Goal: Task Accomplishment & Management: Manage account settings

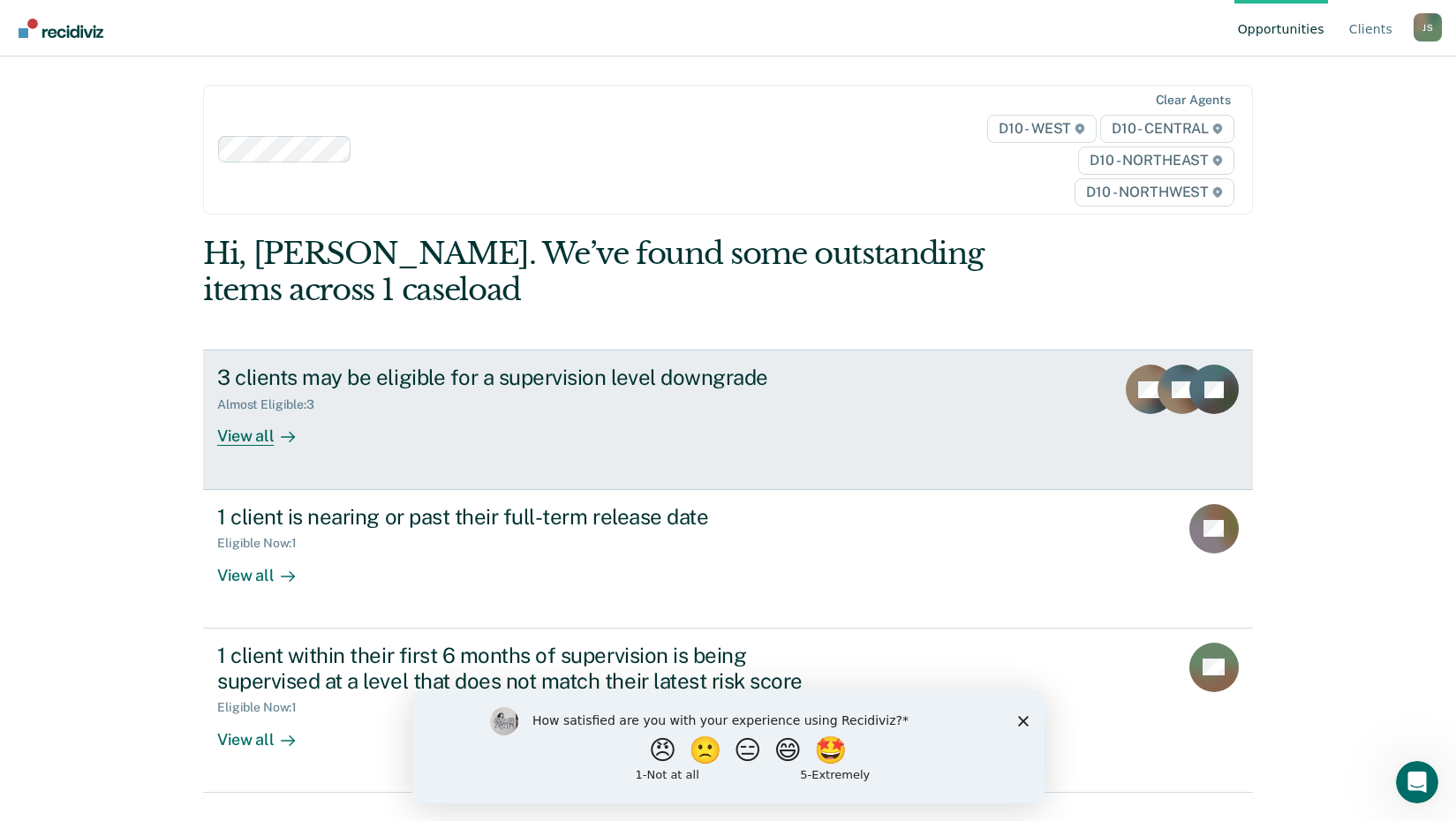
click at [755, 376] on div "3 clients may be eligible for a supervision level downgrade" at bounding box center [527, 377] width 620 height 26
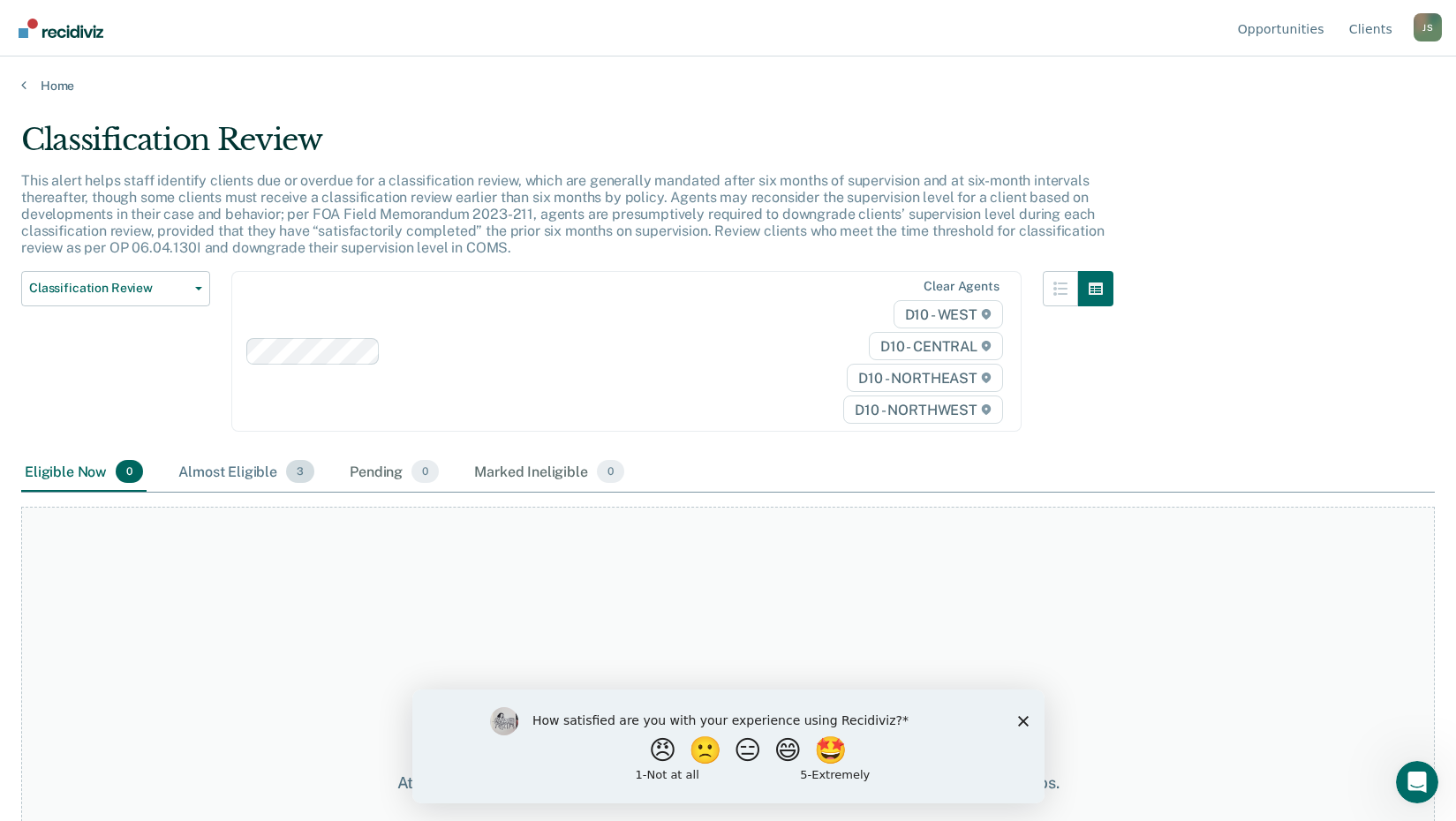
click at [235, 464] on div "Almost Eligible 3" at bounding box center [246, 472] width 143 height 39
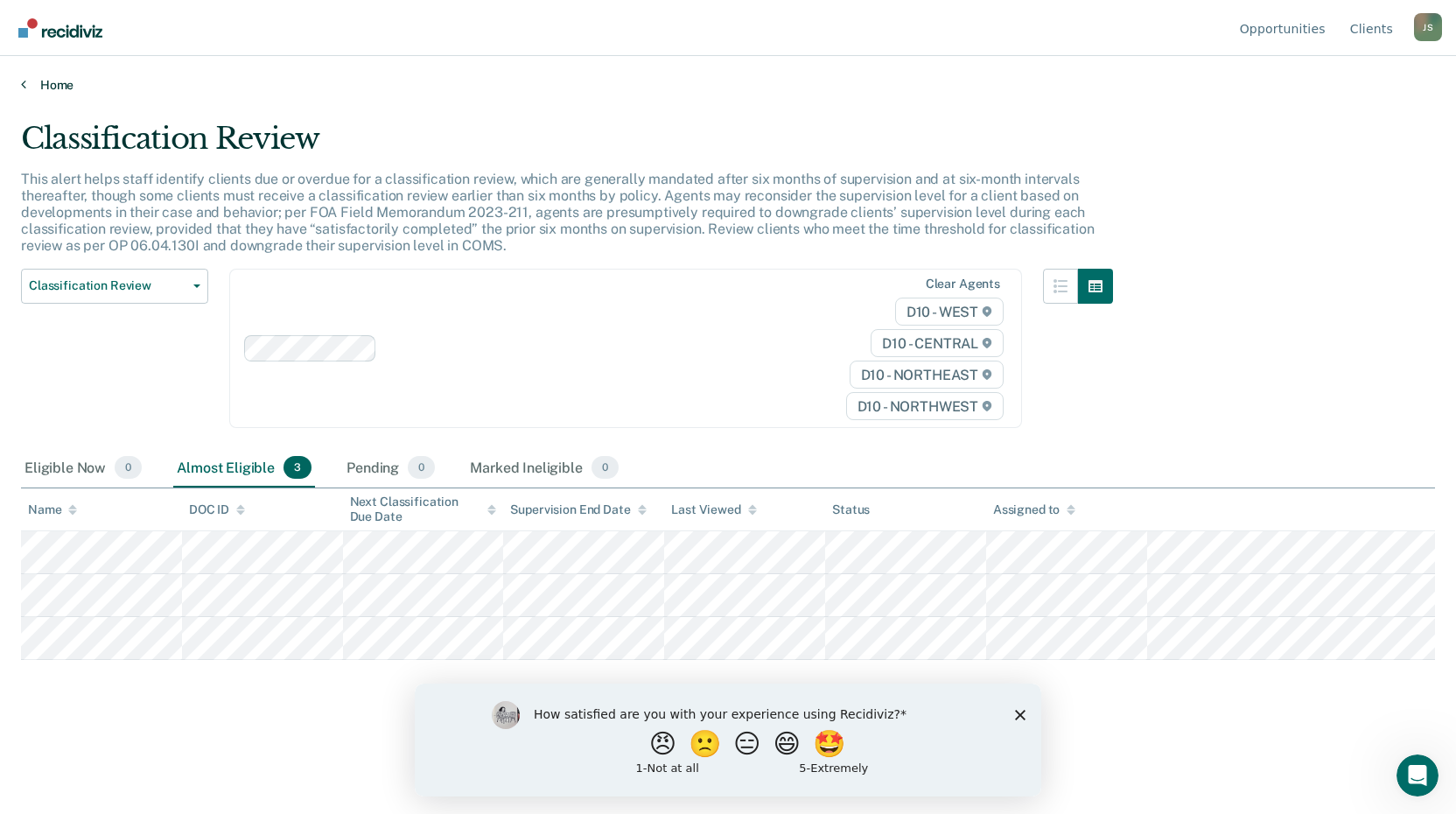
click at [50, 88] on link "Home" at bounding box center [728, 85] width 1414 height 16
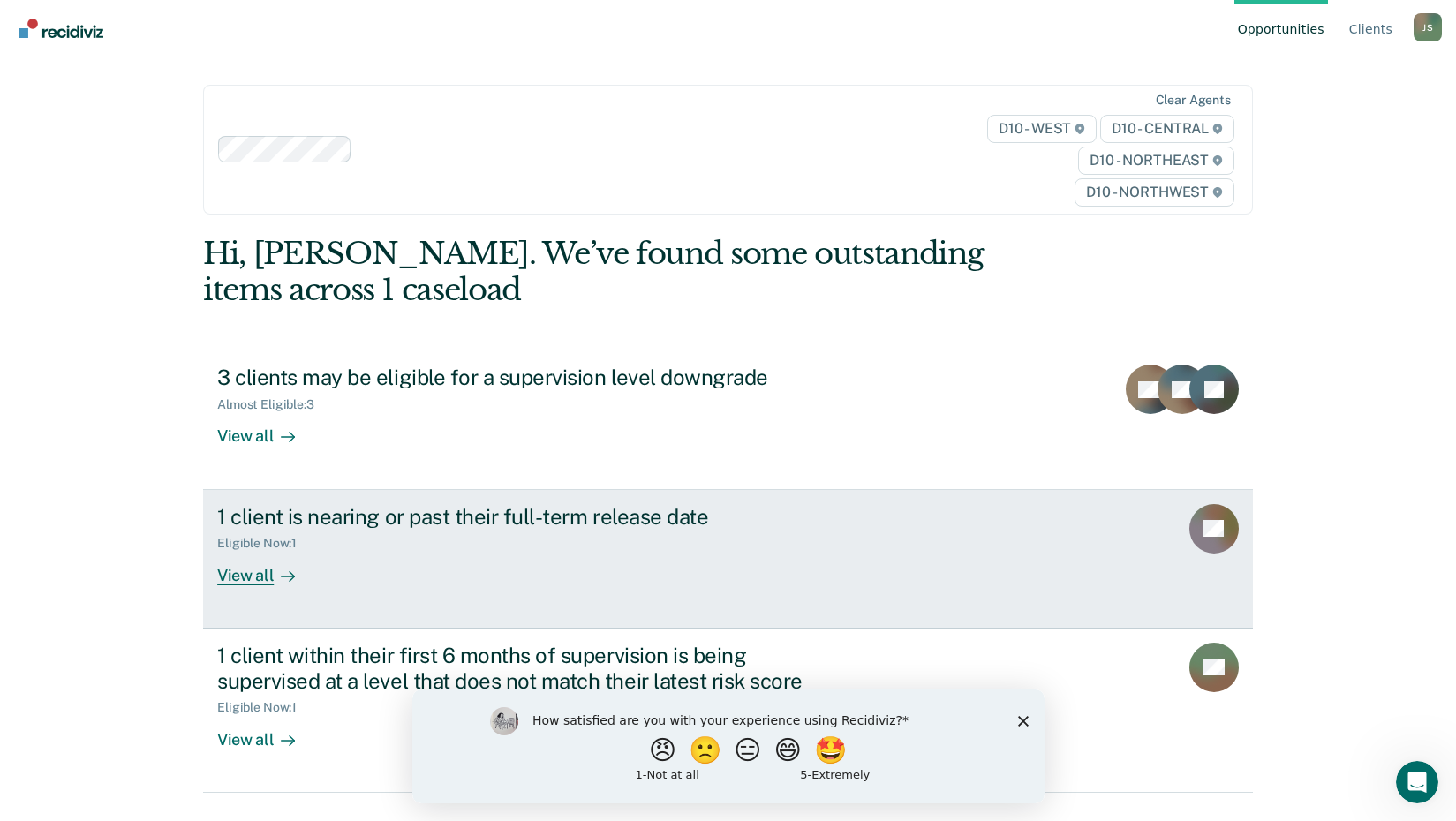
click at [432, 522] on div "1 client is nearing or past their full-term release date" at bounding box center [527, 517] width 620 height 26
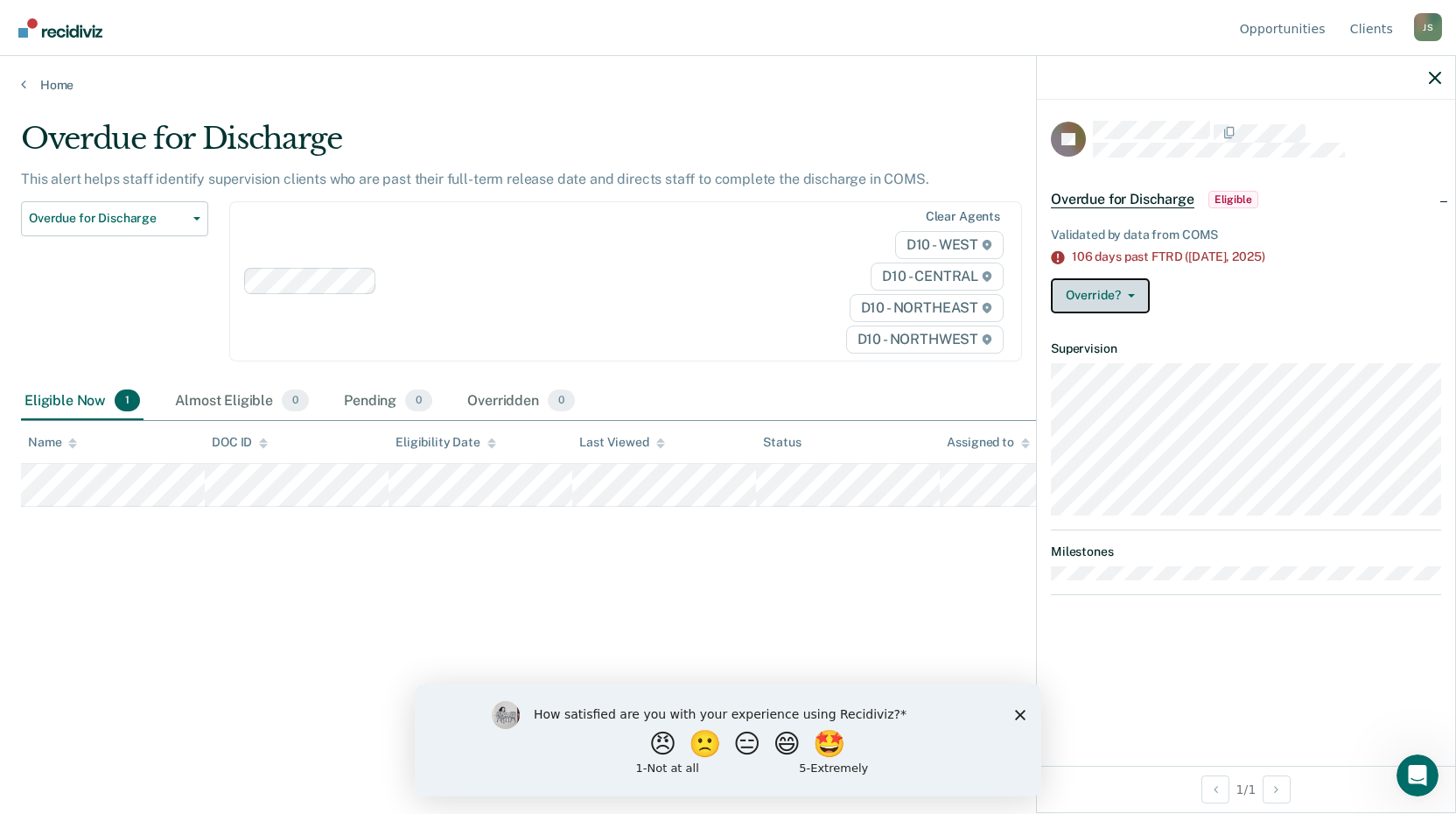
click at [1134, 302] on button "Override?" at bounding box center [1100, 296] width 99 height 35
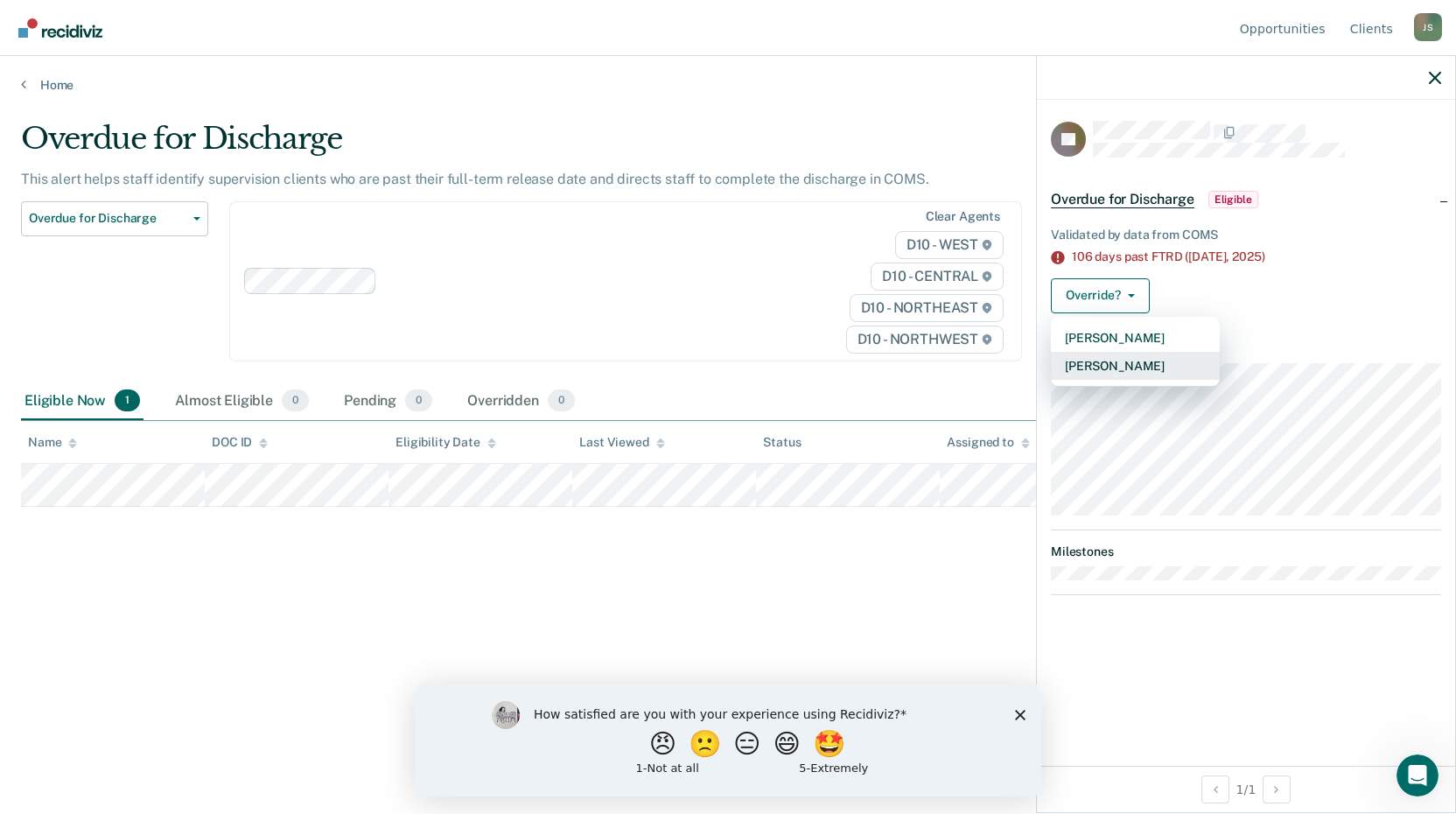
click at [1135, 370] on button "[PERSON_NAME]" at bounding box center [1135, 366] width 169 height 28
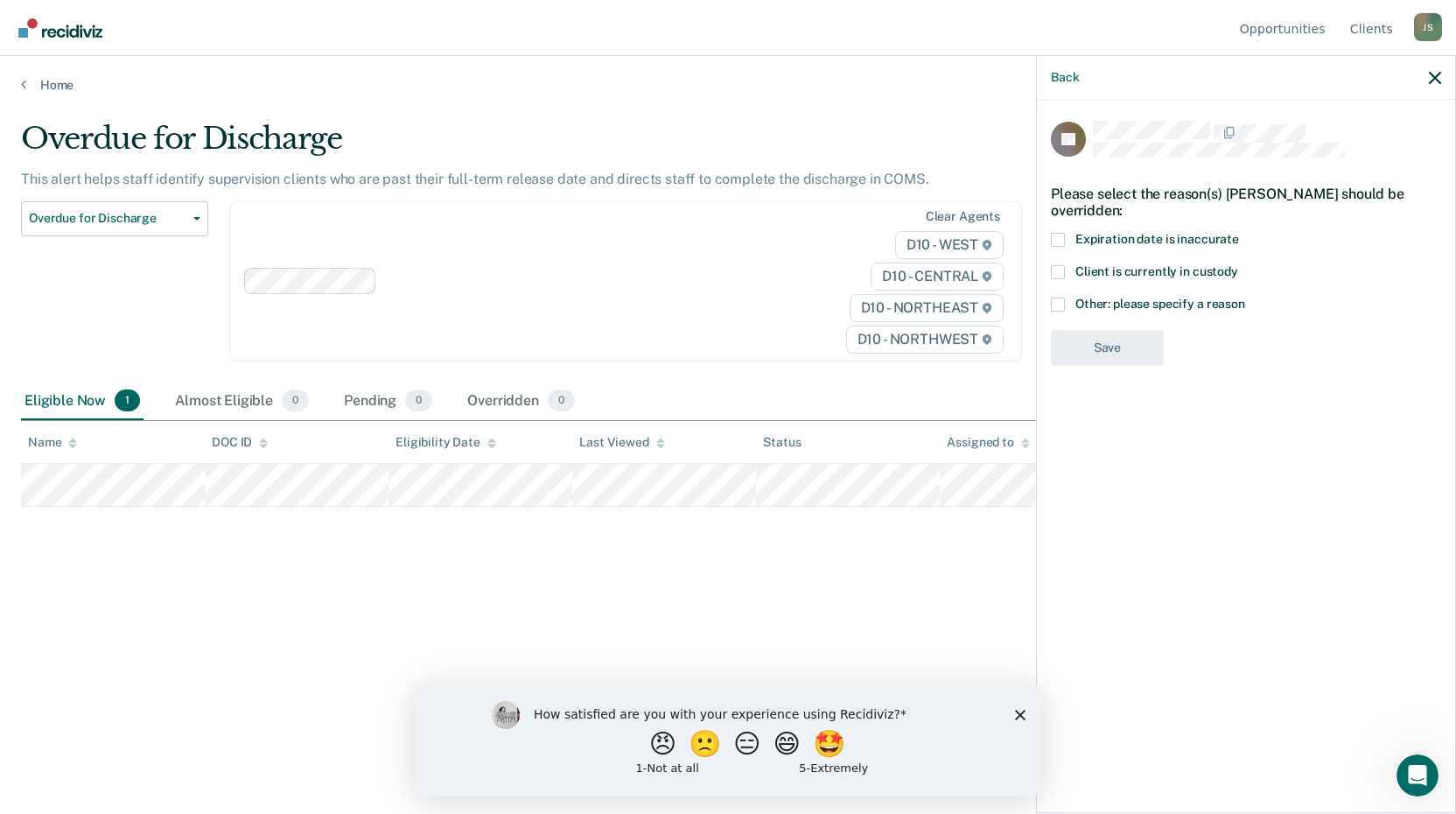
click at [1056, 236] on span at bounding box center [1058, 240] width 14 height 14
click at [1238, 233] on input "Expiration date is inaccurate" at bounding box center [1238, 233] width 0 height 0
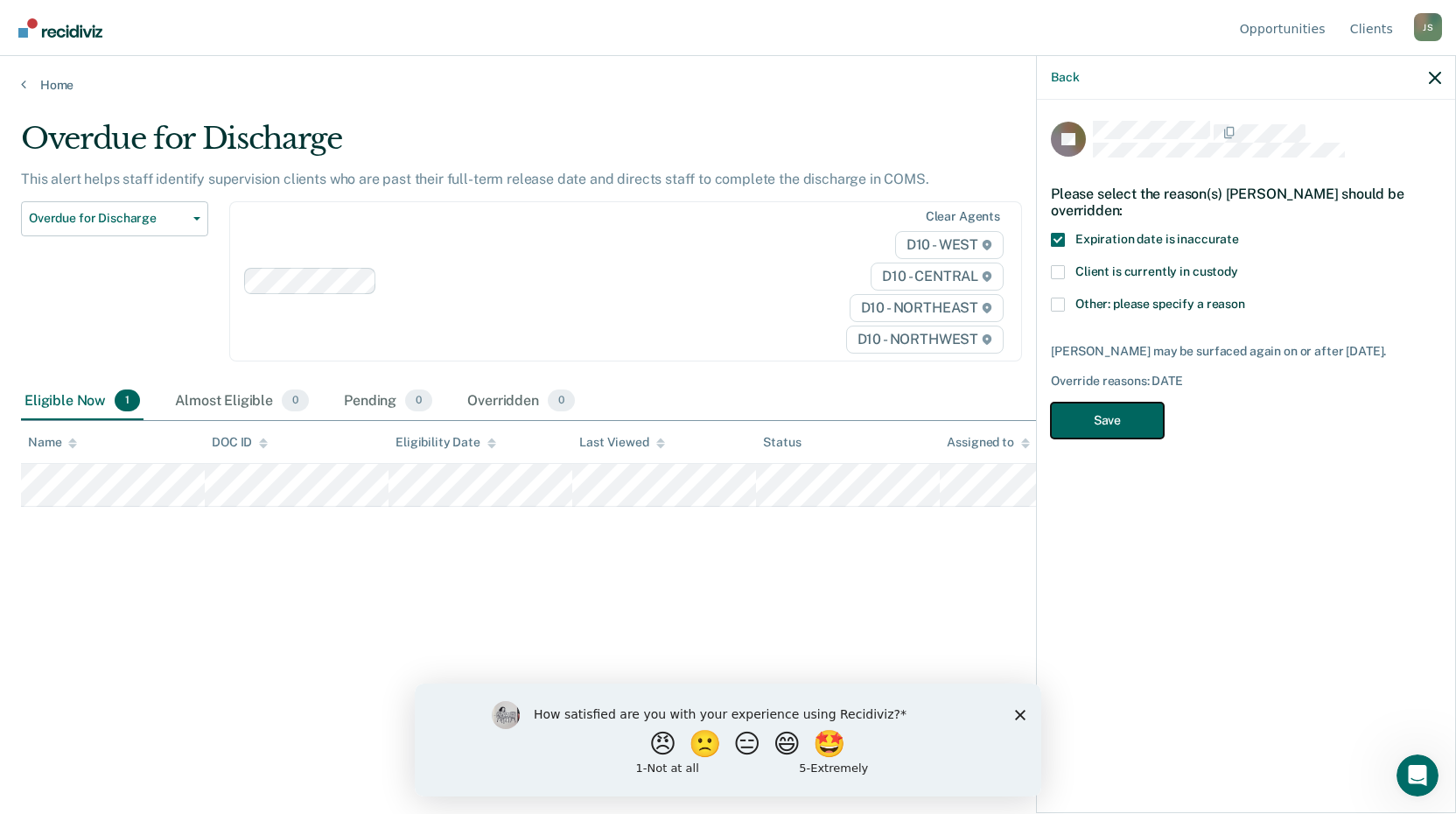
click at [1081, 434] on button "Save" at bounding box center [1107, 420] width 113 height 36
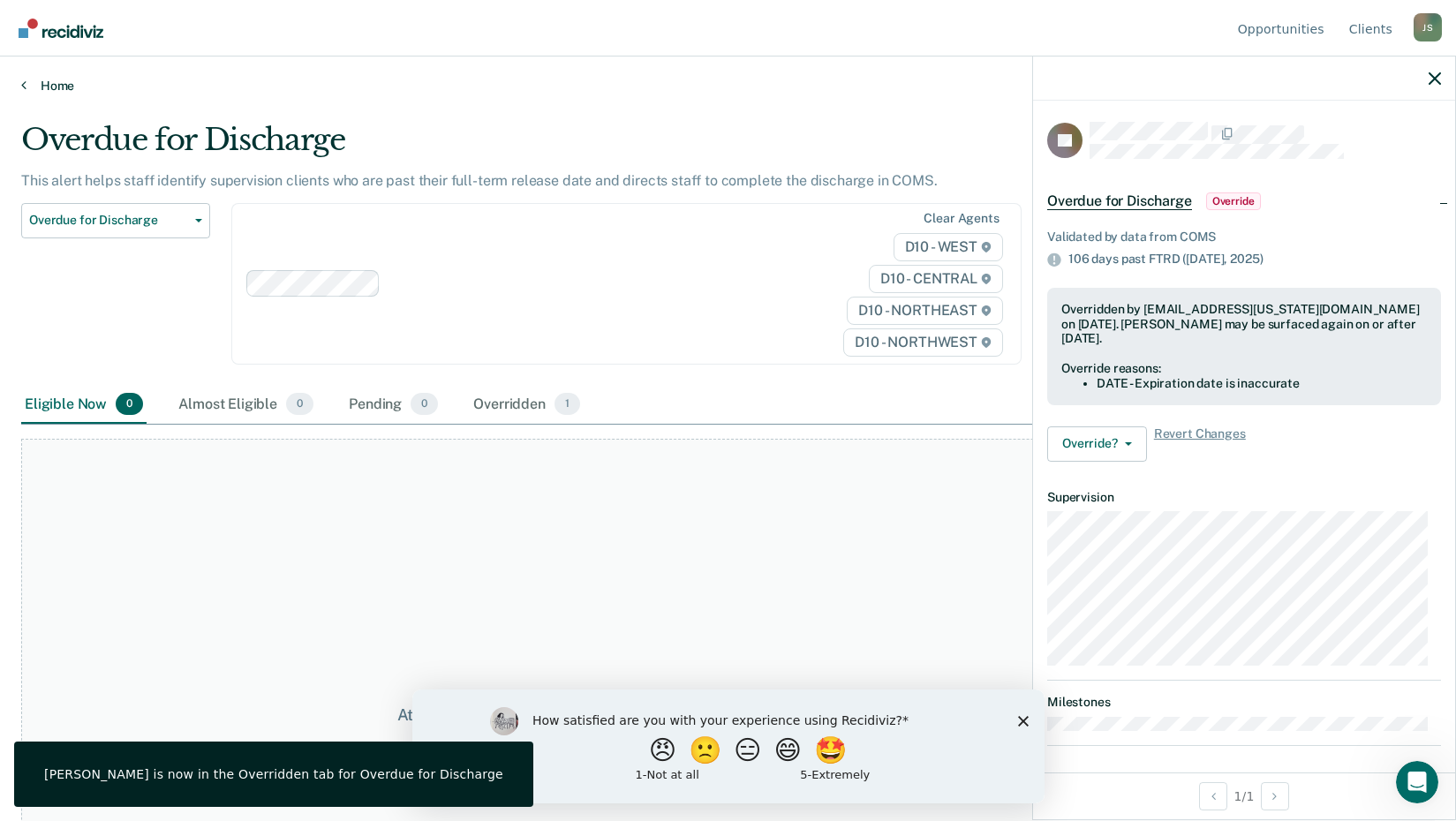
click at [57, 91] on link "Home" at bounding box center [728, 86] width 1413 height 16
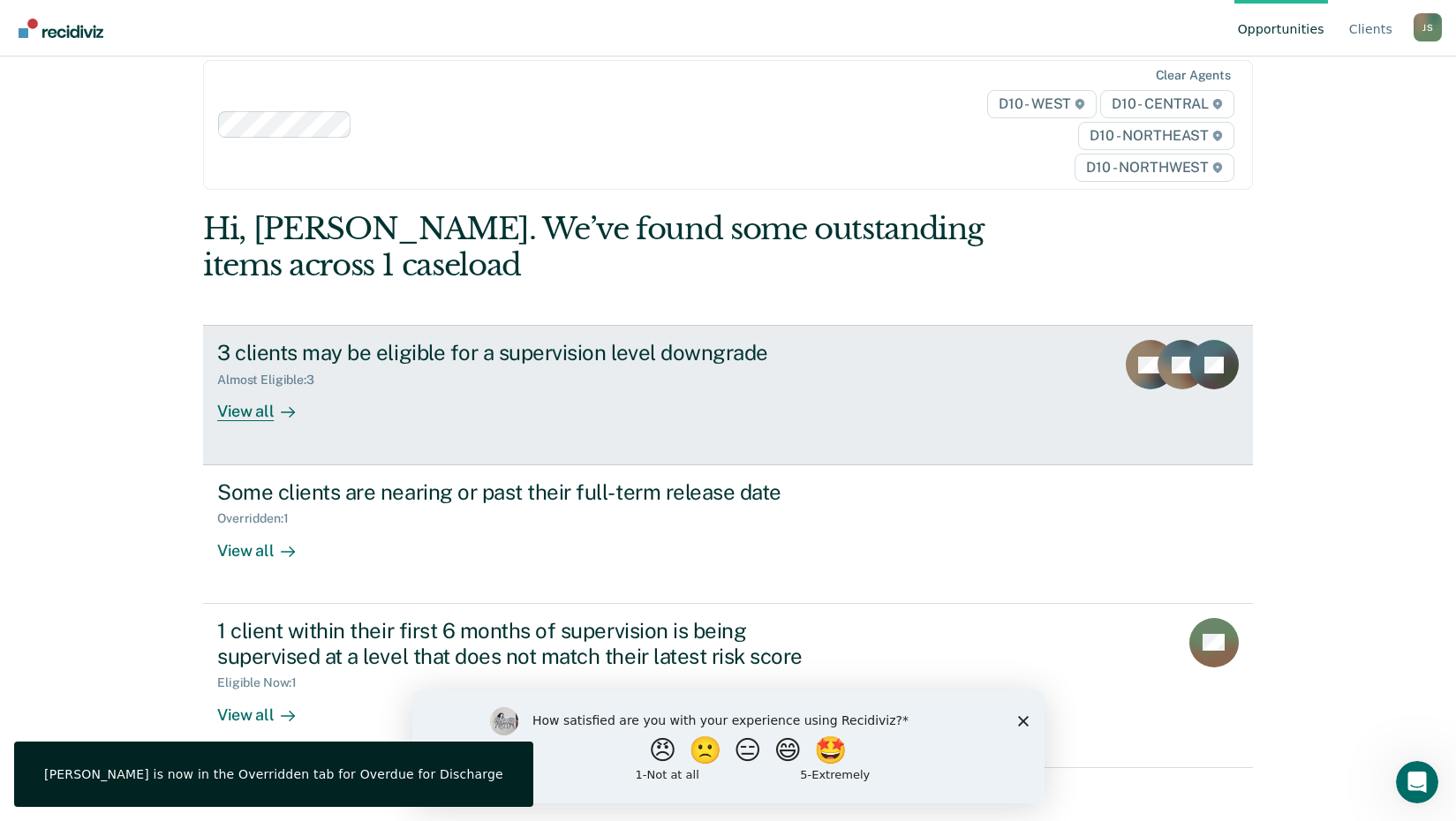
scroll to position [38, 0]
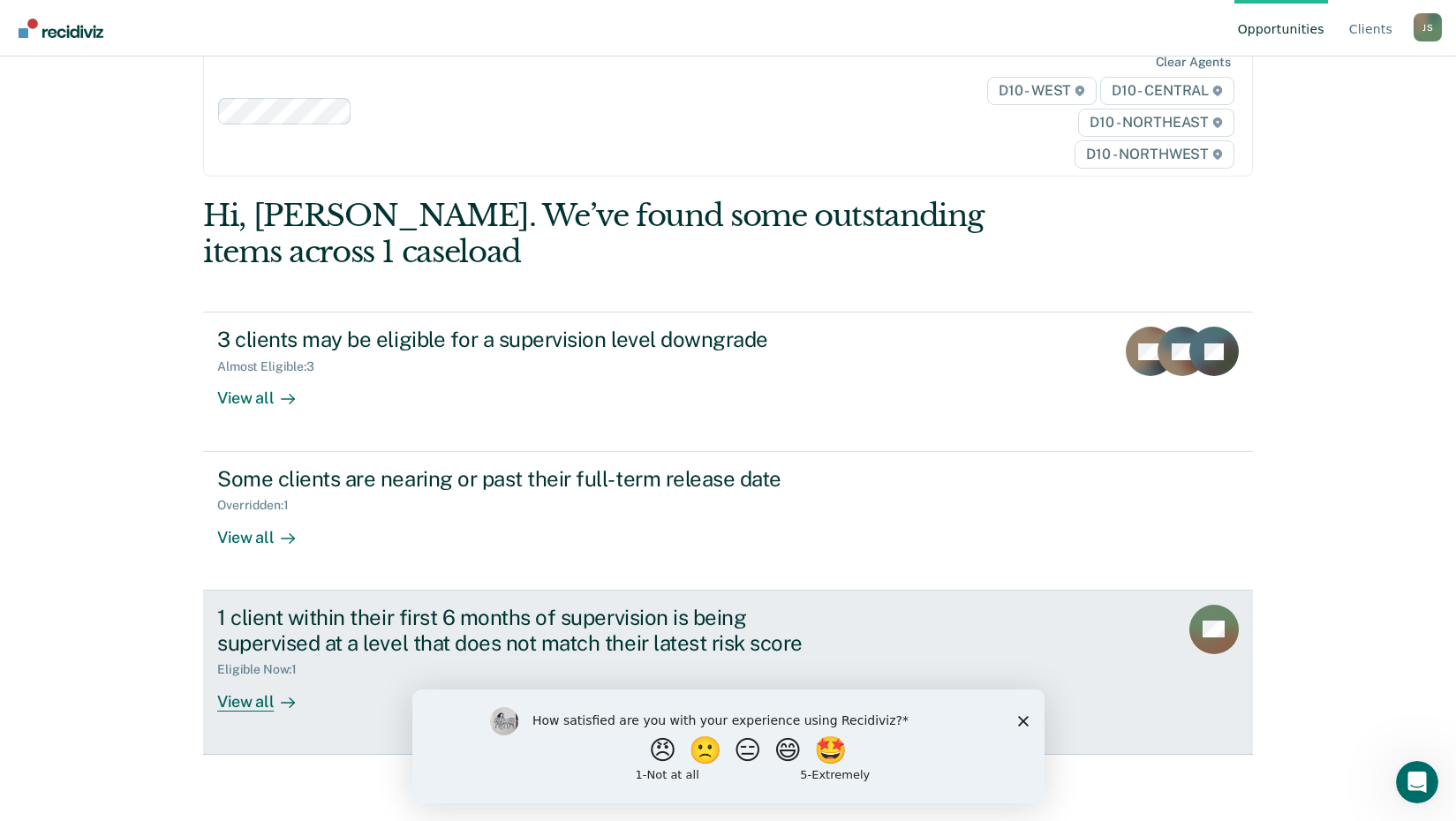
click at [561, 618] on div "1 client within their first 6 months of supervision is being supervised at a le…" at bounding box center [527, 629] width 620 height 51
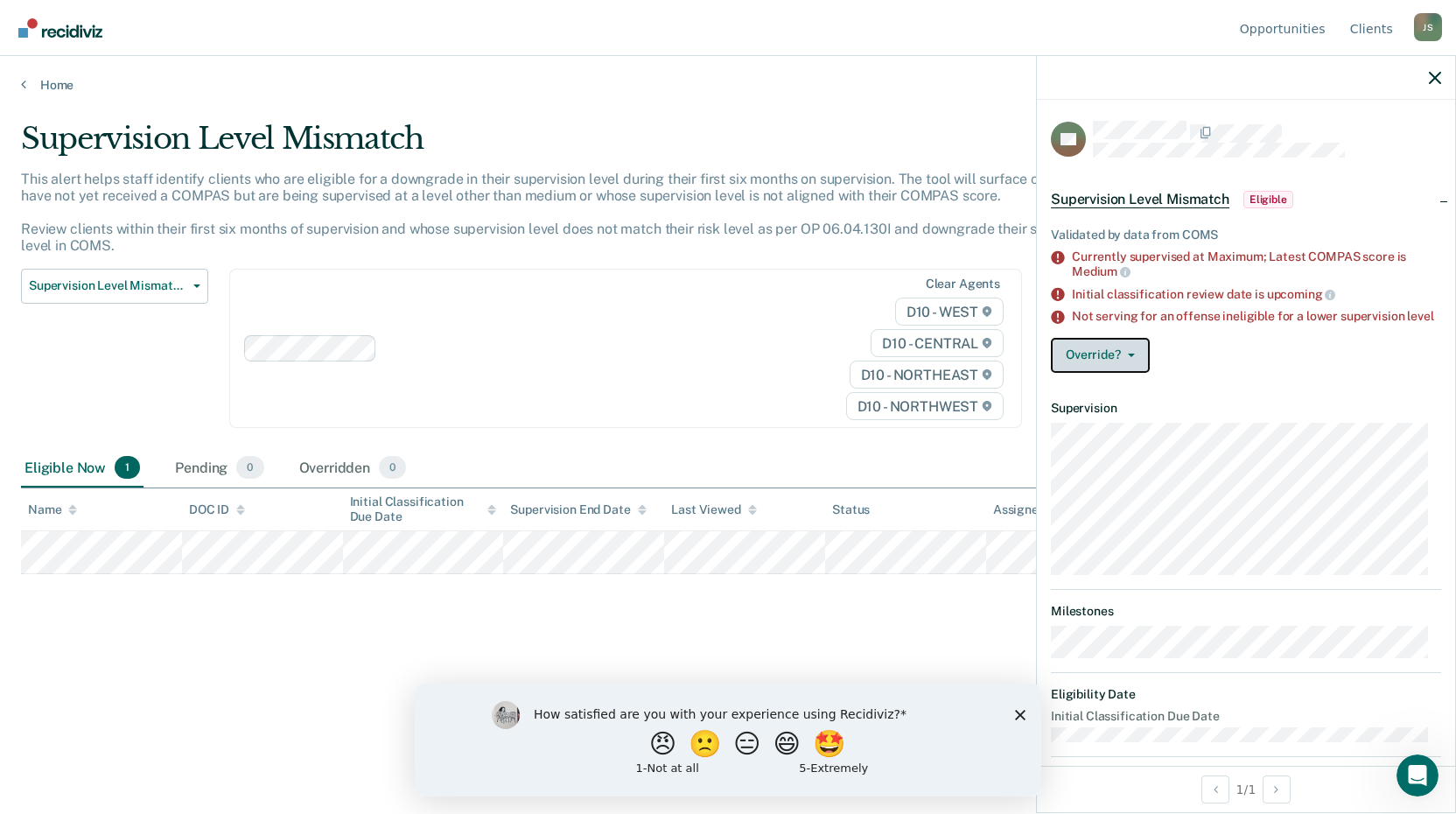
click at [1130, 371] on button "Override?" at bounding box center [1100, 356] width 99 height 35
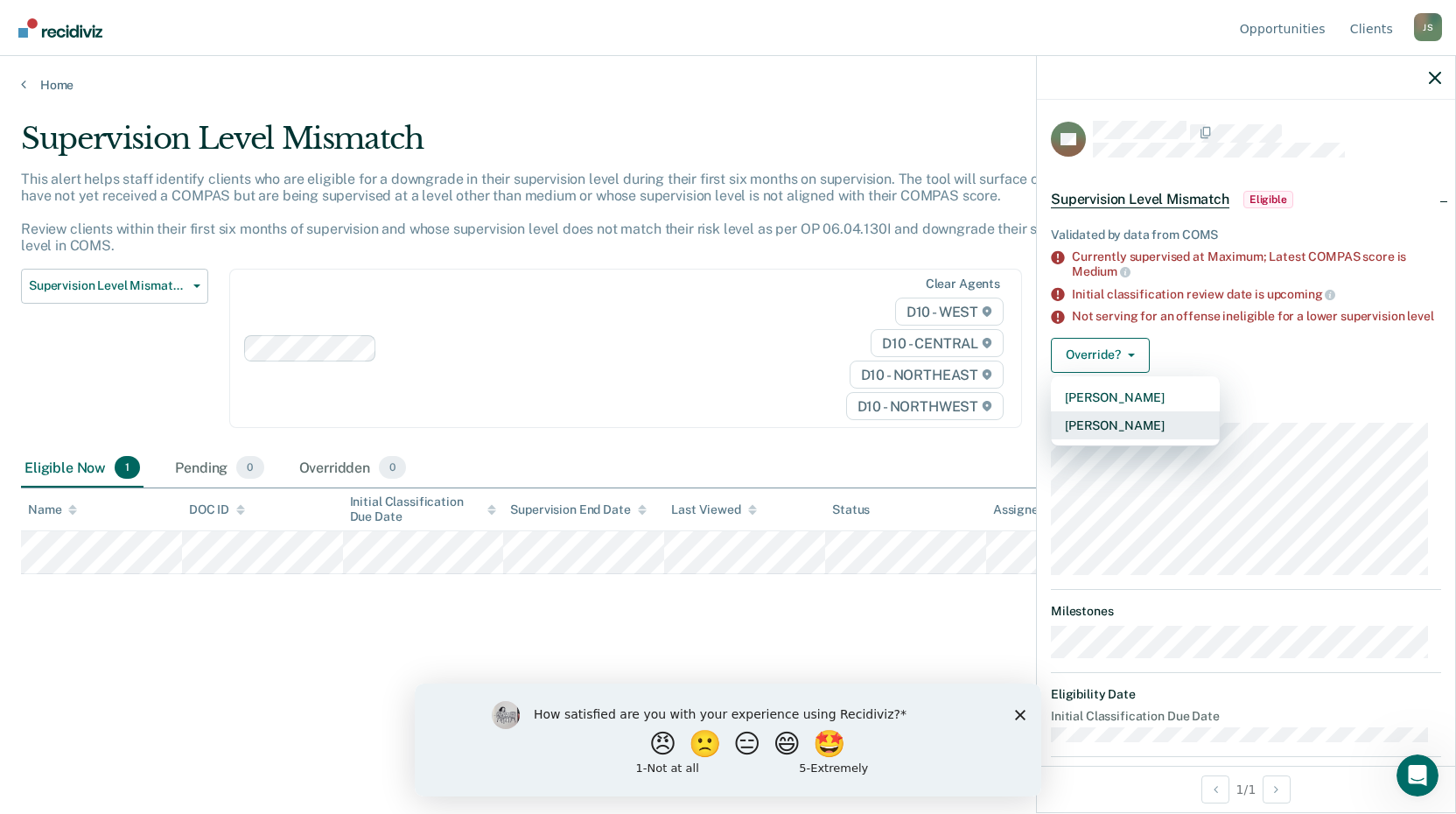
click at [1115, 435] on button "[PERSON_NAME]" at bounding box center [1135, 426] width 169 height 28
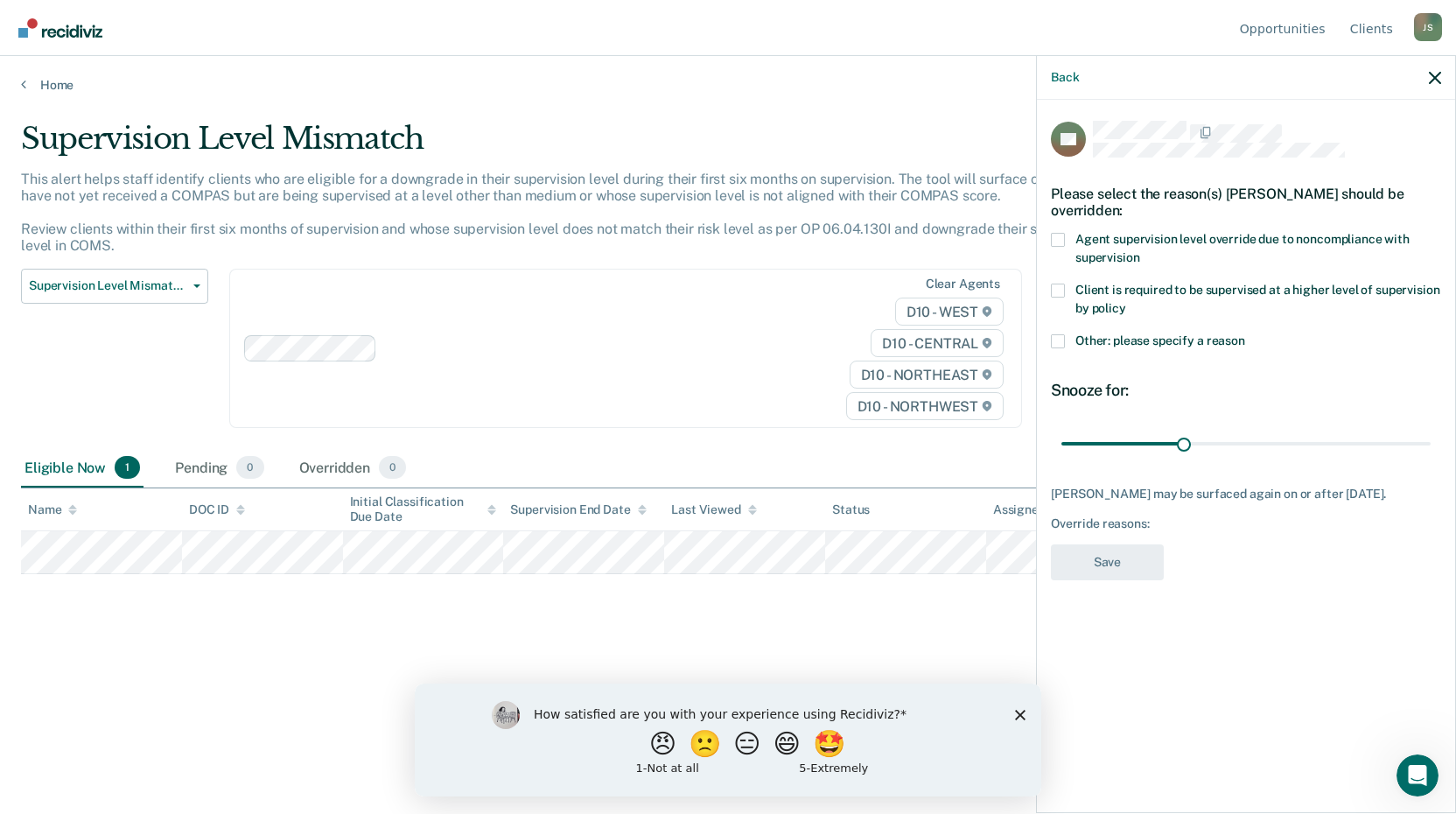
click at [1063, 233] on span at bounding box center [1058, 240] width 14 height 14
click at [1139, 251] on input "Agent supervision level override due to noncompliance with supervision" at bounding box center [1139, 251] width 0 height 0
click at [1115, 556] on button "Save" at bounding box center [1107, 562] width 113 height 36
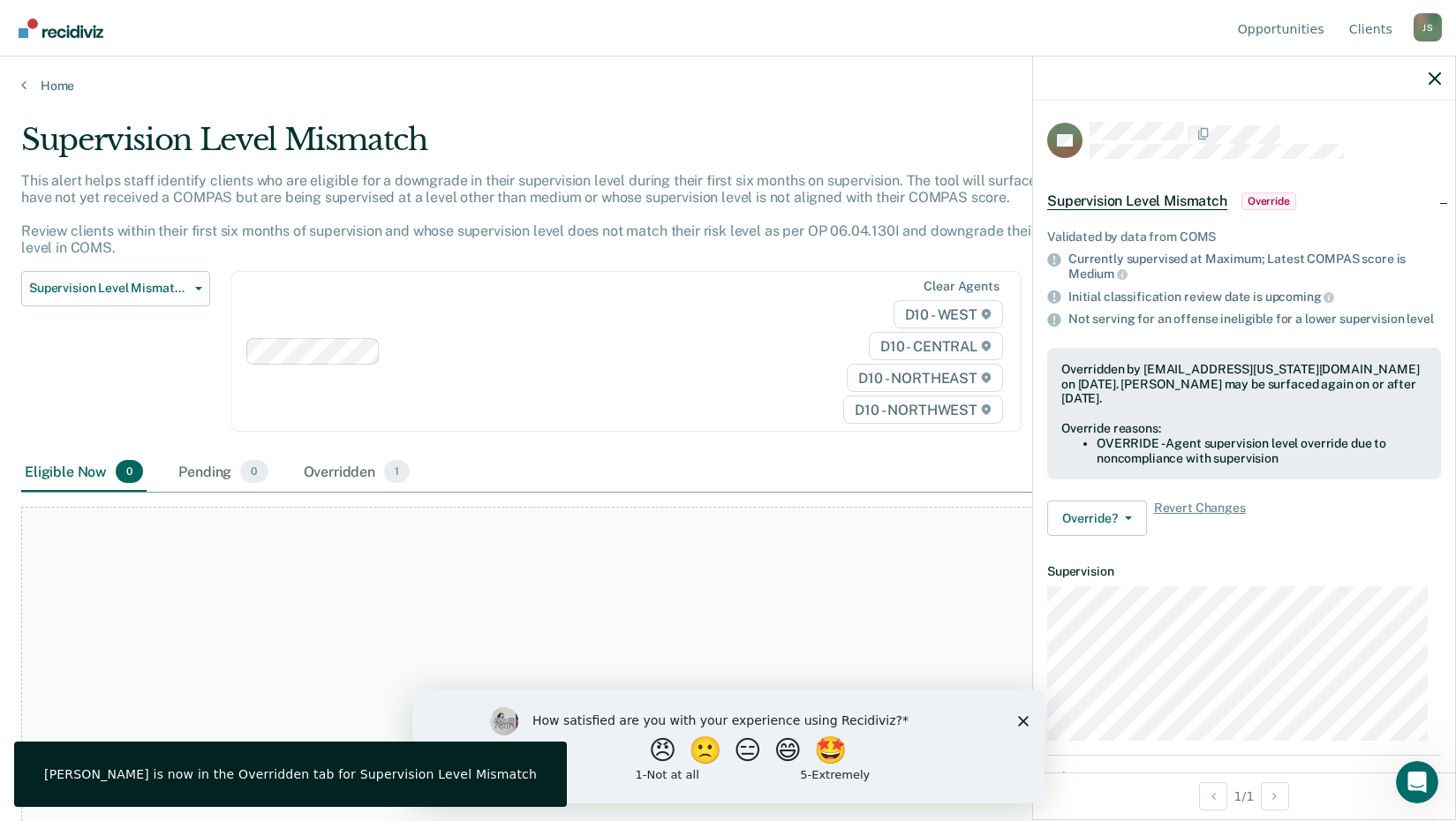
click at [48, 98] on main "Supervision Level Mismatch This alert helps staff identify clients who are elig…" at bounding box center [728, 454] width 1456 height 722
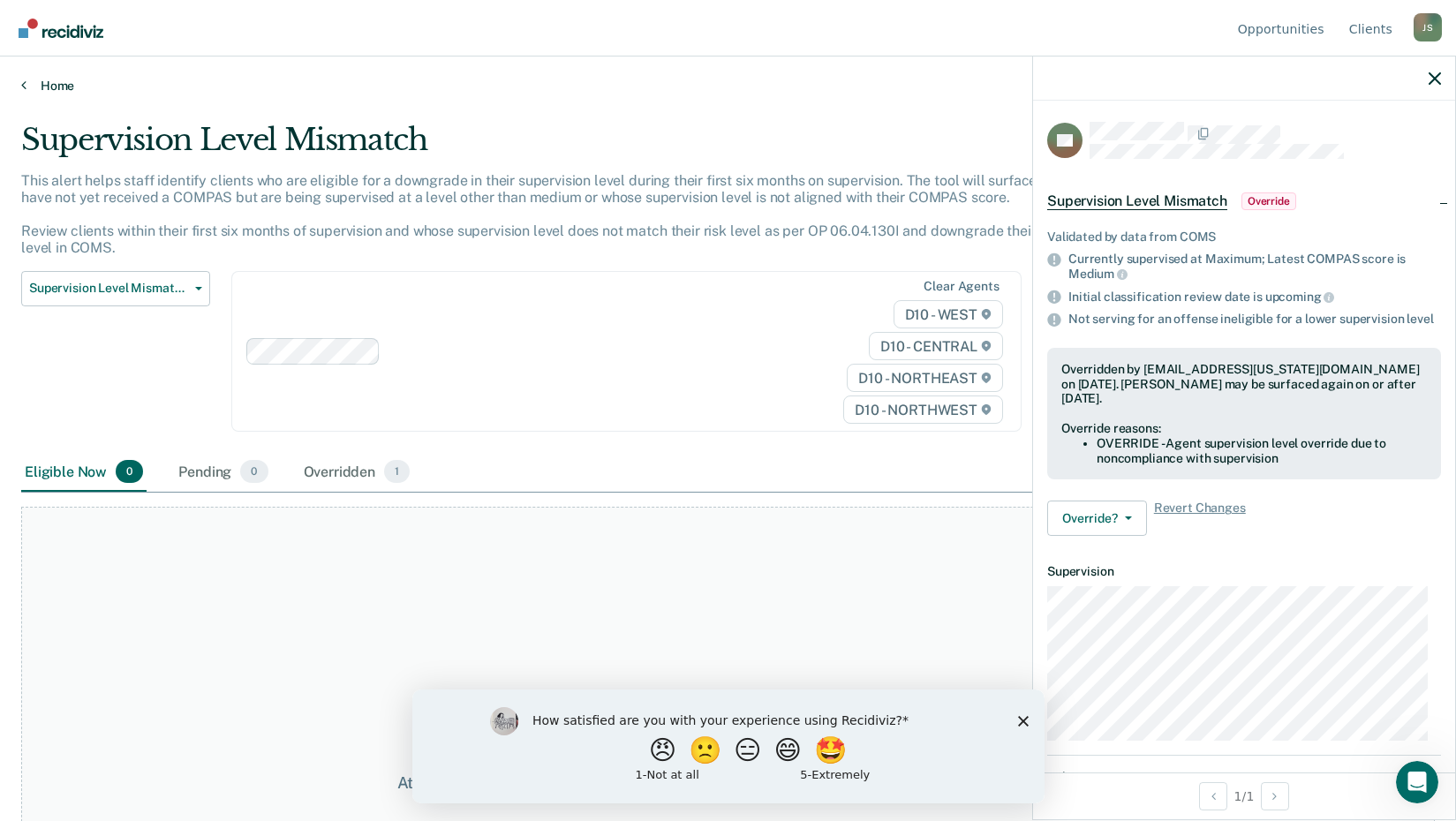
click at [58, 82] on link "Home" at bounding box center [728, 86] width 1413 height 16
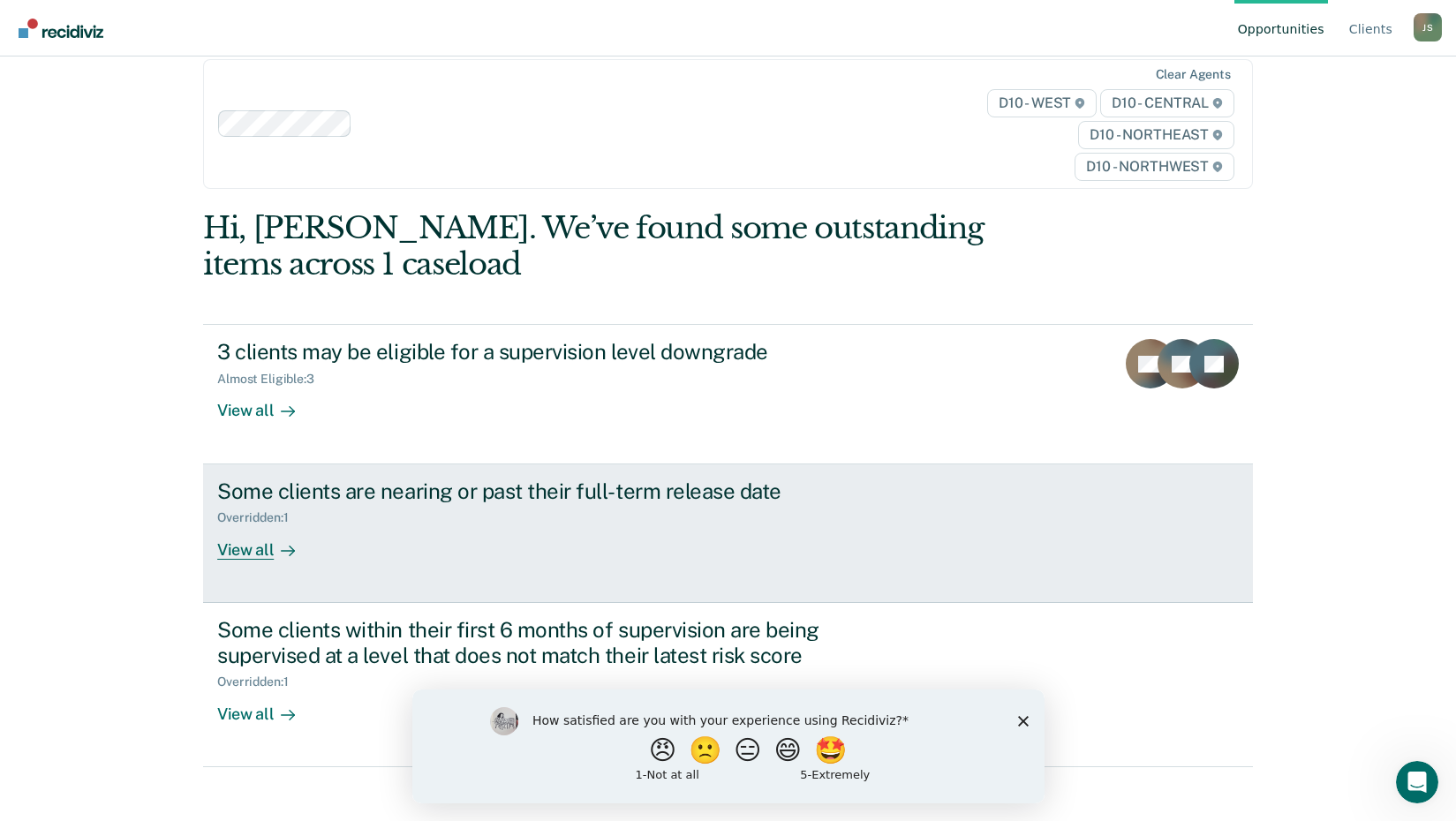
scroll to position [38, 0]
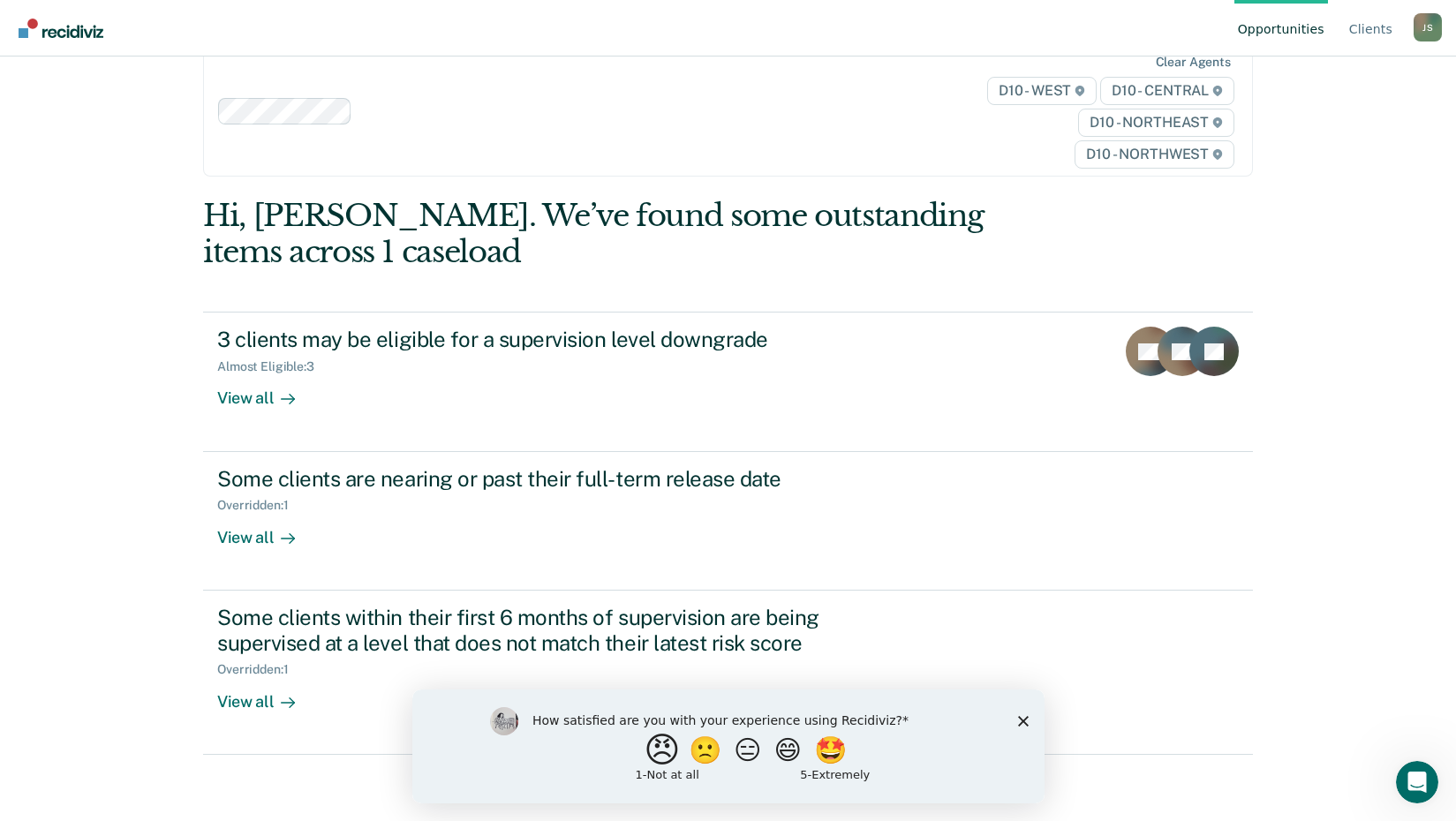
click at [643, 751] on button "😠" at bounding box center [663, 750] width 41 height 36
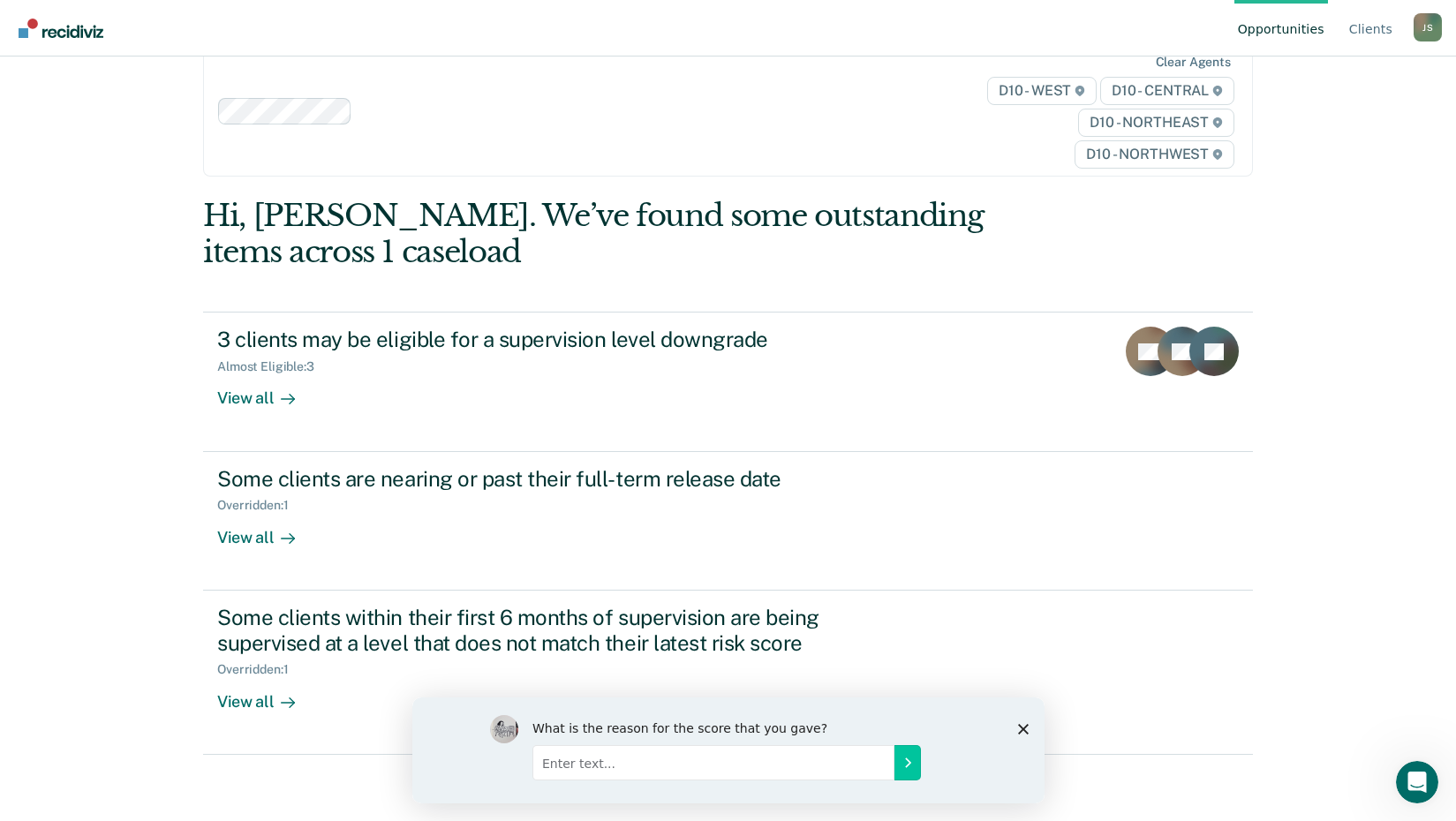
click at [1015, 730] on div "What is the reason for the score that you gave?" at bounding box center [728, 749] width 632 height 106
click at [1023, 726] on polygon "Close survey" at bounding box center [1022, 728] width 11 height 11
